Goal: Browse casually

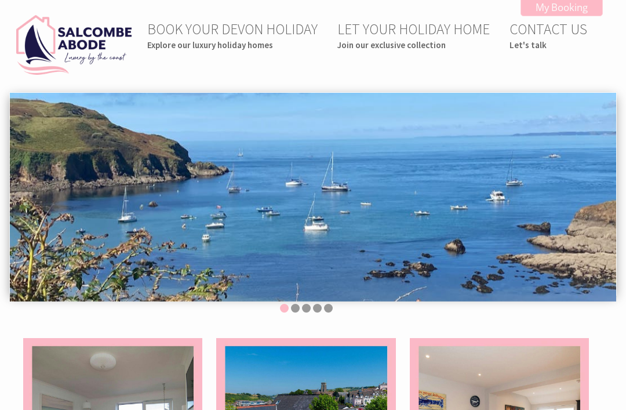
scroll to position [60, 0]
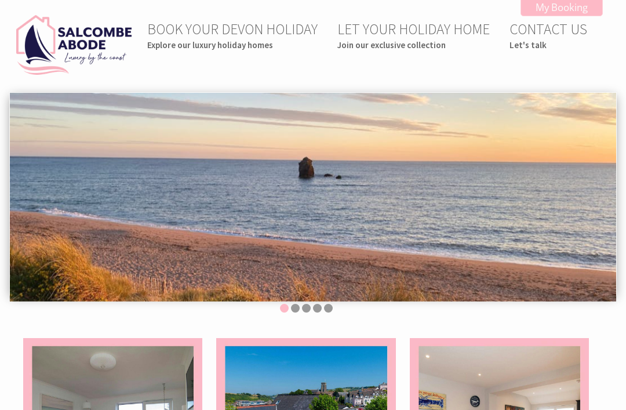
scroll to position [60, 0]
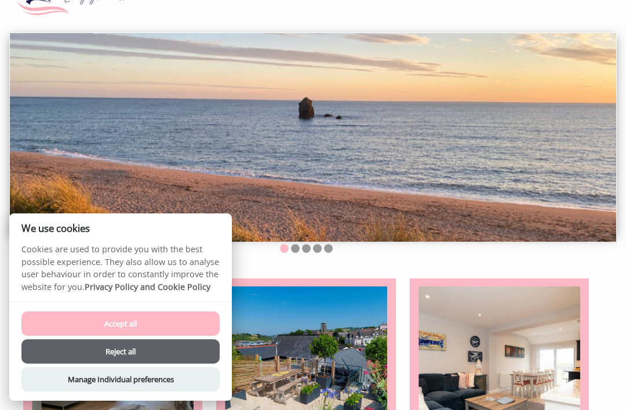
click at [88, 353] on button "Reject all" at bounding box center [120, 351] width 198 height 24
